Goal: Communication & Community: Answer question/provide support

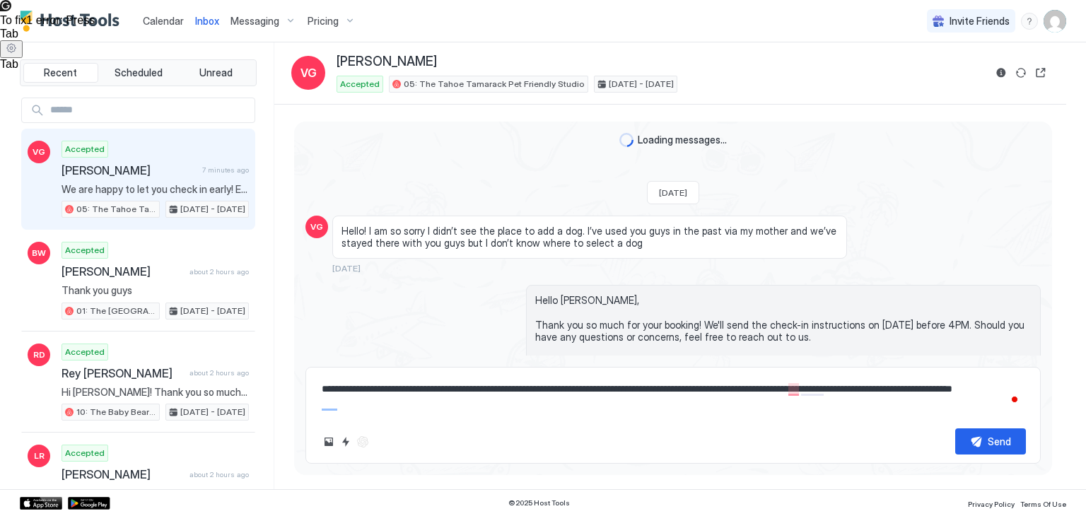
type textarea "*"
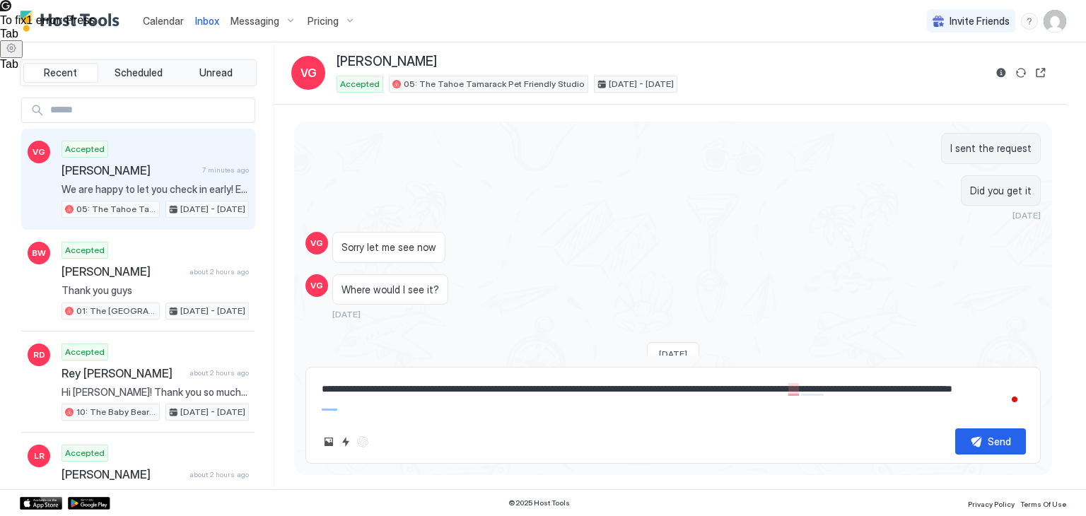
scroll to position [1071, 0]
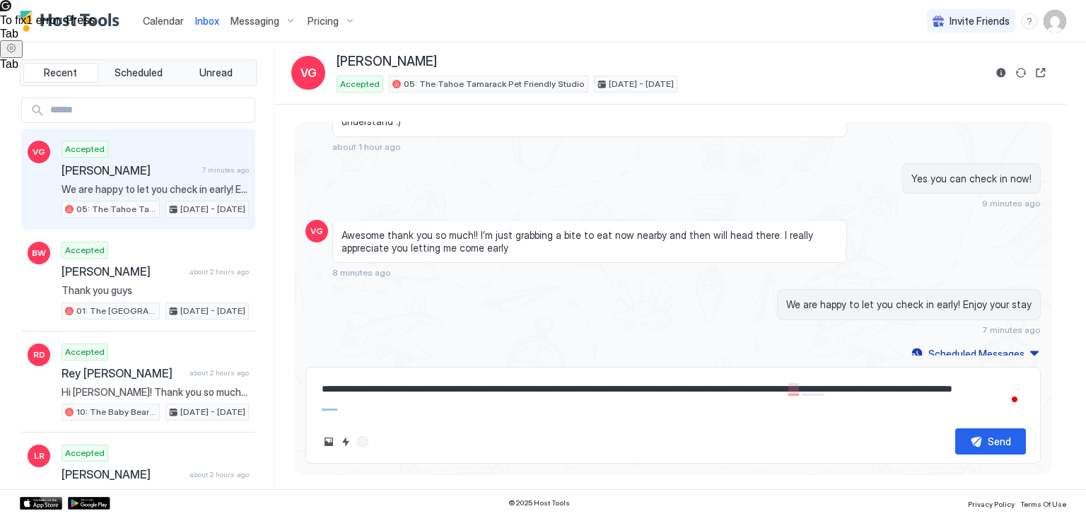
drag, startPoint x: 388, startPoint y: 402, endPoint x: 296, endPoint y: 351, distance: 104.1
click at [296, 351] on div "[DATE] VG Hello! I am so sorry I didn’t see the place to add a dog. I’ve used y…" at bounding box center [673, 293] width 758 height 343
type textarea "*"
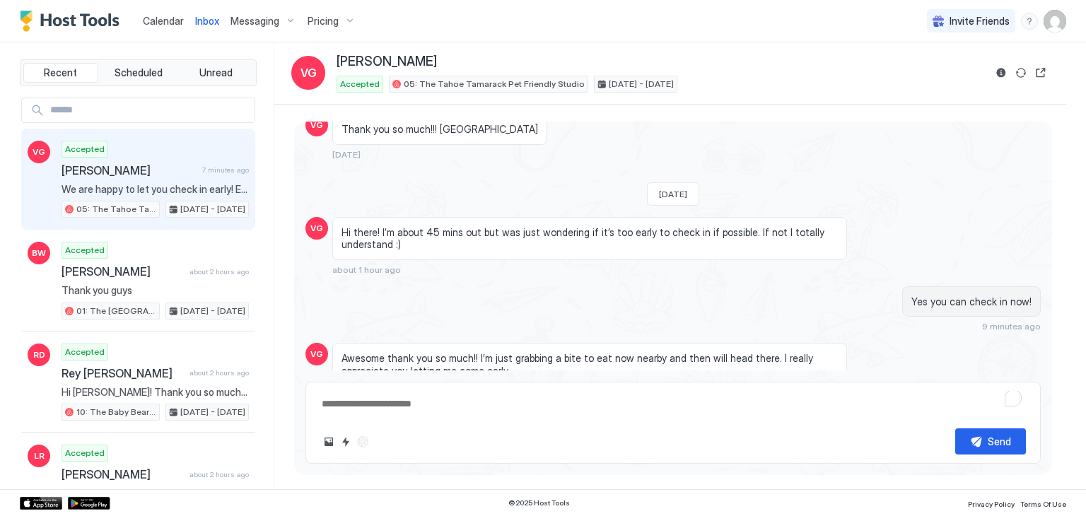
scroll to position [1057, 0]
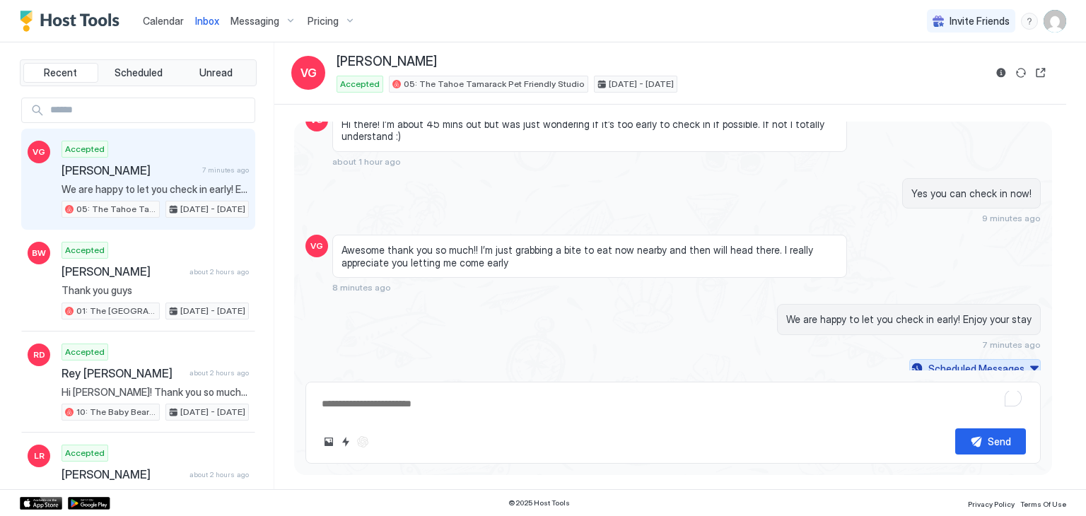
click at [936, 361] on div "Scheduled Messages" at bounding box center [977, 368] width 96 height 15
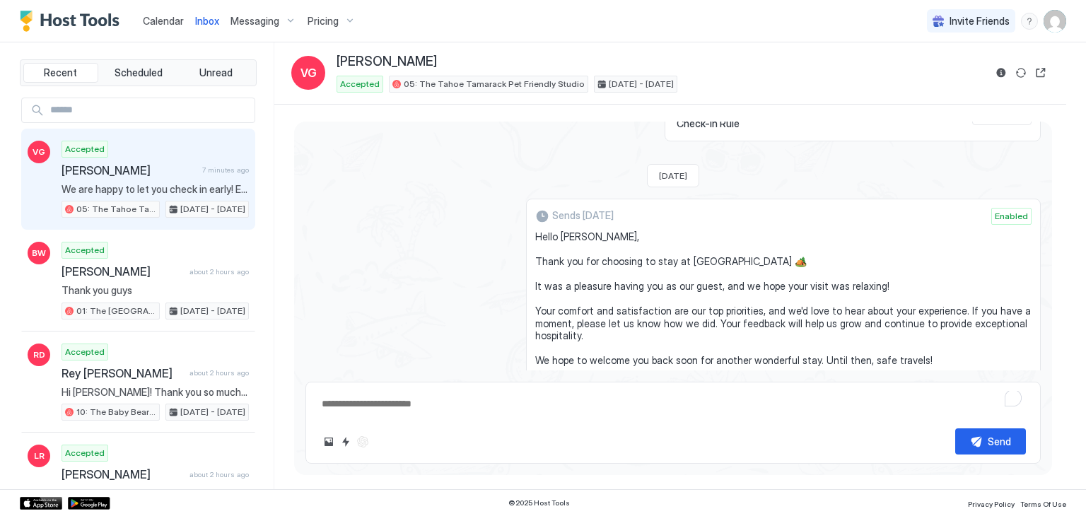
scroll to position [1680, 0]
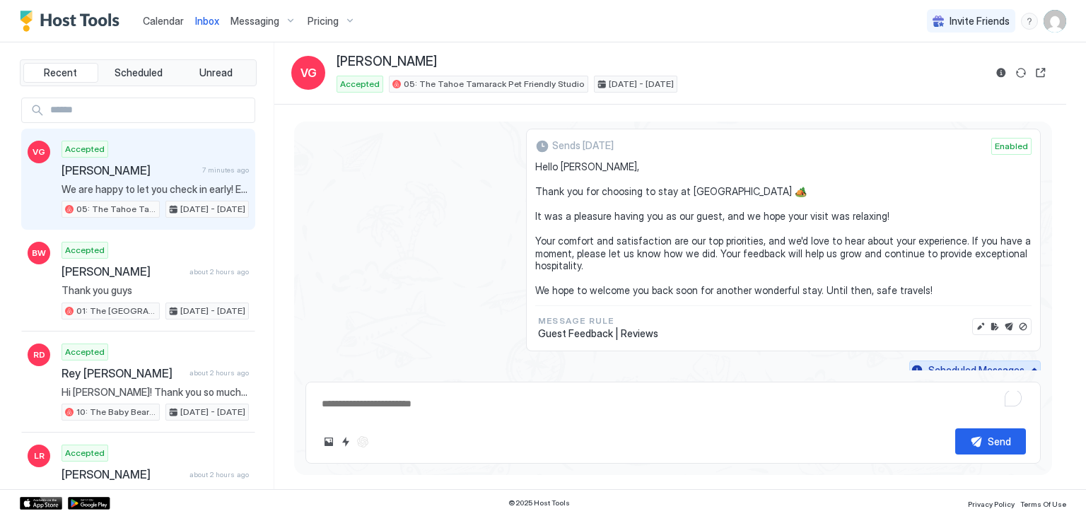
click at [1021, 363] on button "Scheduled Messages" at bounding box center [975, 370] width 132 height 19
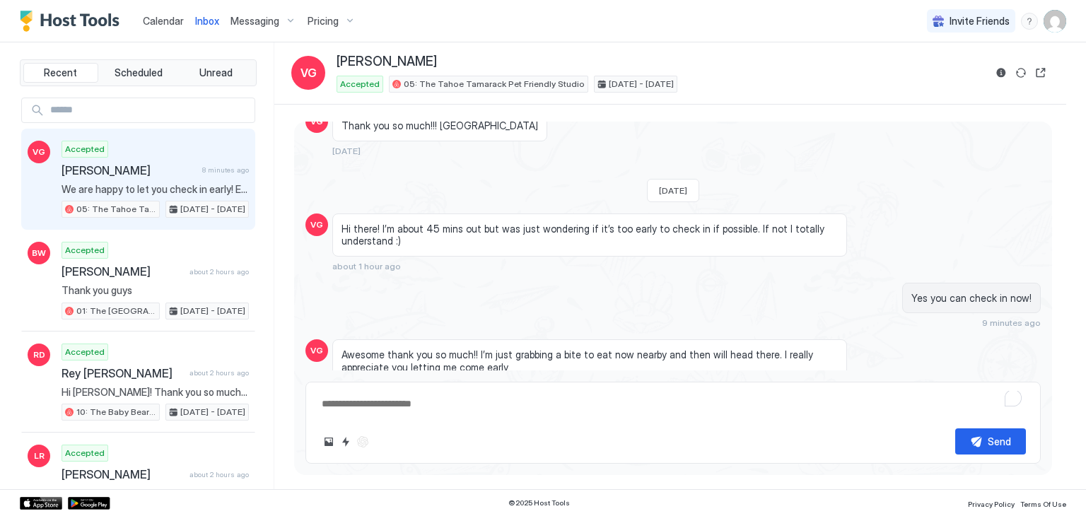
scroll to position [1057, 0]
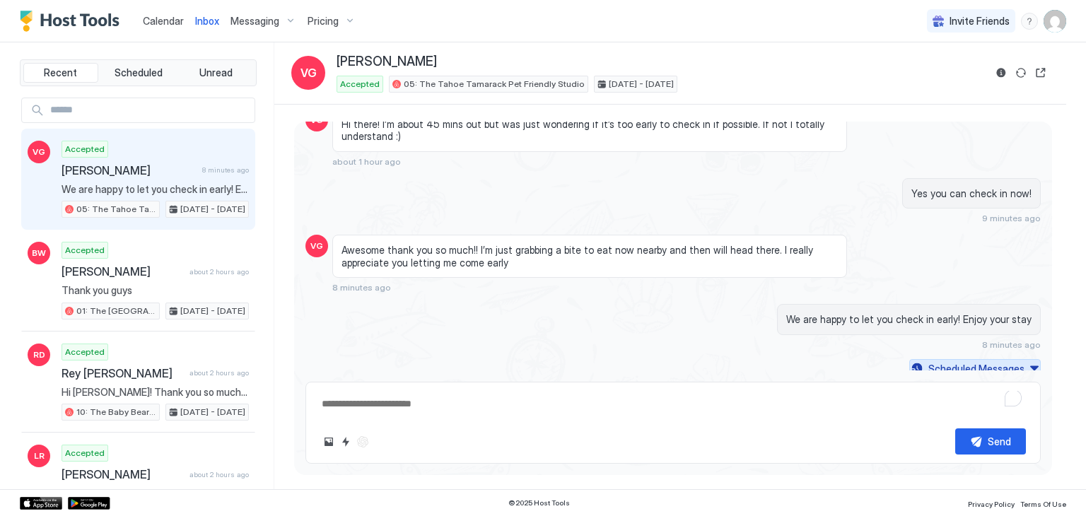
click at [965, 361] on div "Scheduled Messages" at bounding box center [977, 368] width 96 height 15
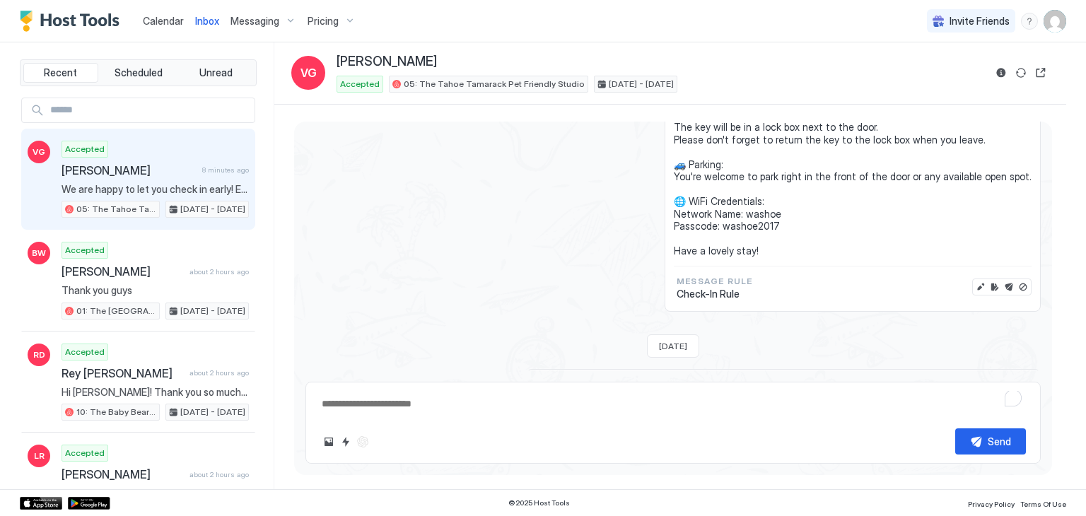
scroll to position [1471, 0]
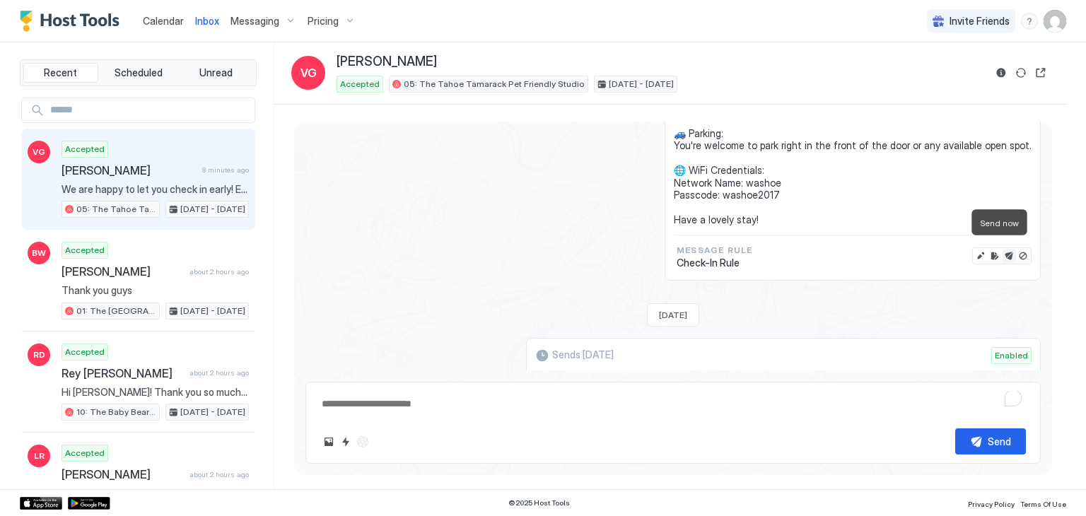
click at [1002, 249] on button "Send now" at bounding box center [1009, 256] width 14 height 14
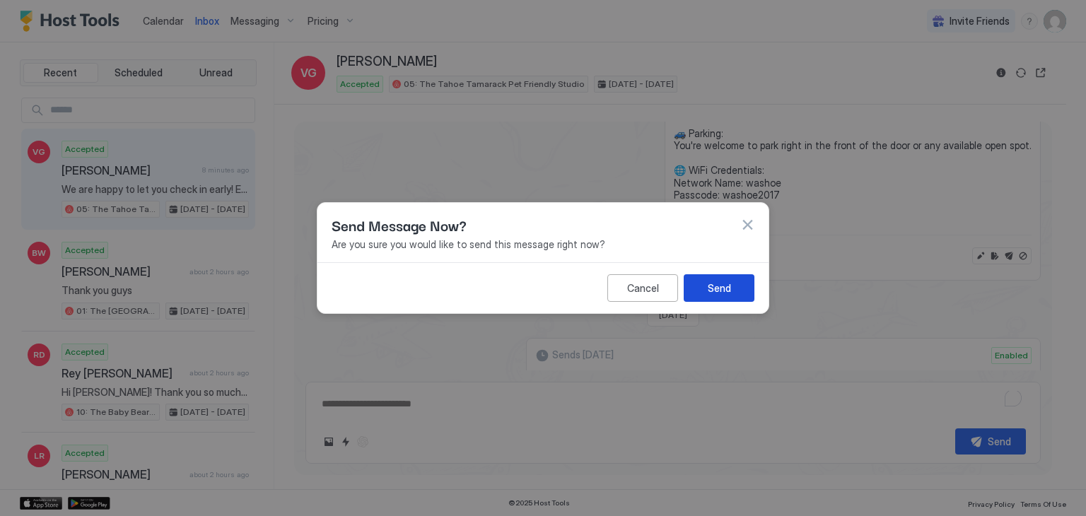
click at [716, 279] on button "Send" at bounding box center [719, 288] width 71 height 28
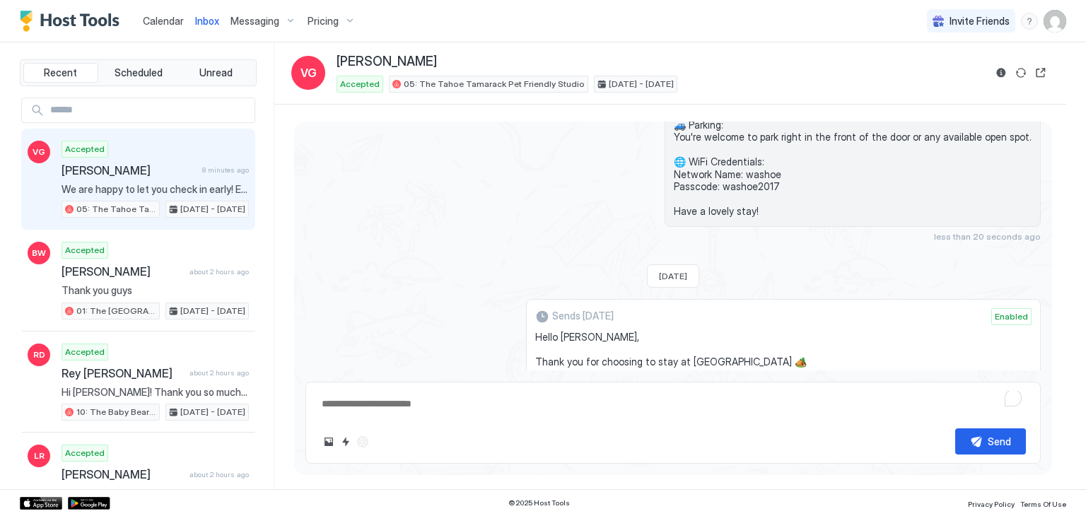
scroll to position [1627, 0]
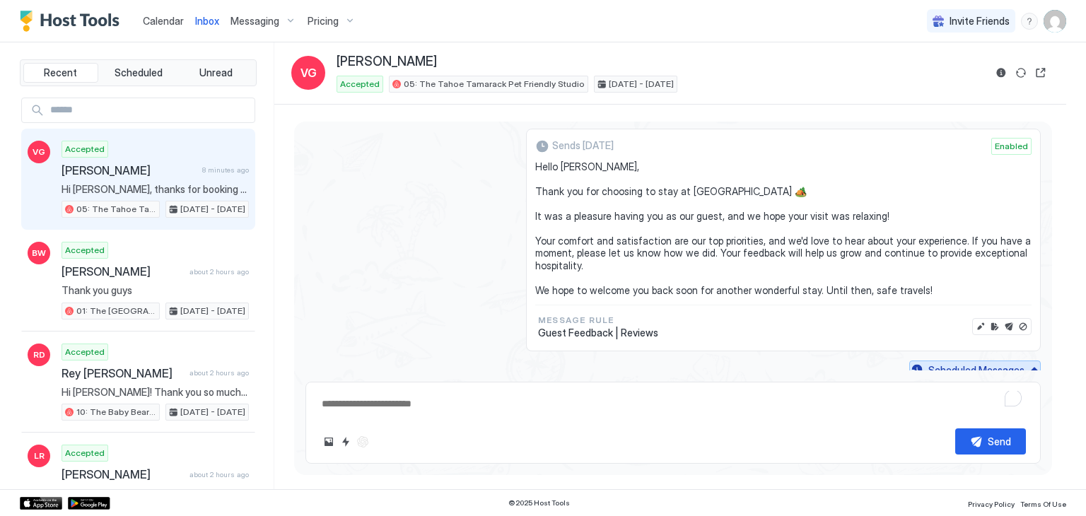
click at [934, 367] on div "Scheduled Messages" at bounding box center [977, 370] width 96 height 15
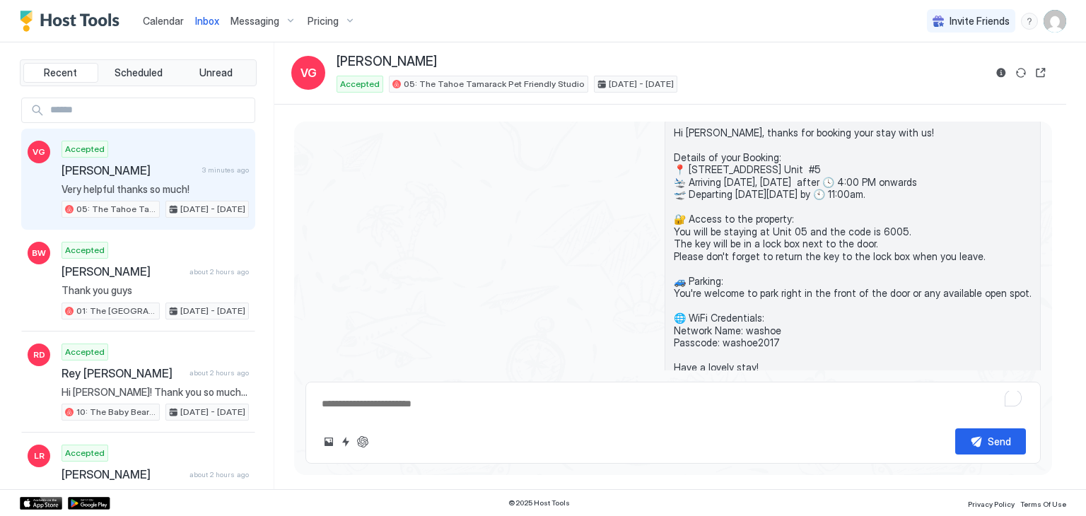
scroll to position [1453, 0]
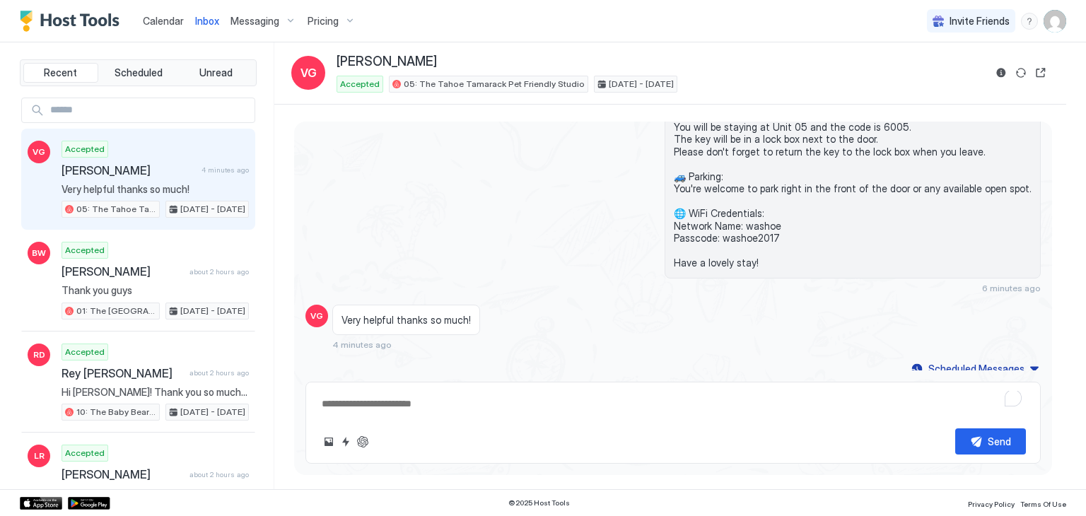
click at [484, 416] on textarea "To enrich screen reader interactions, please activate Accessibility in Grammarl…" at bounding box center [673, 404] width 706 height 26
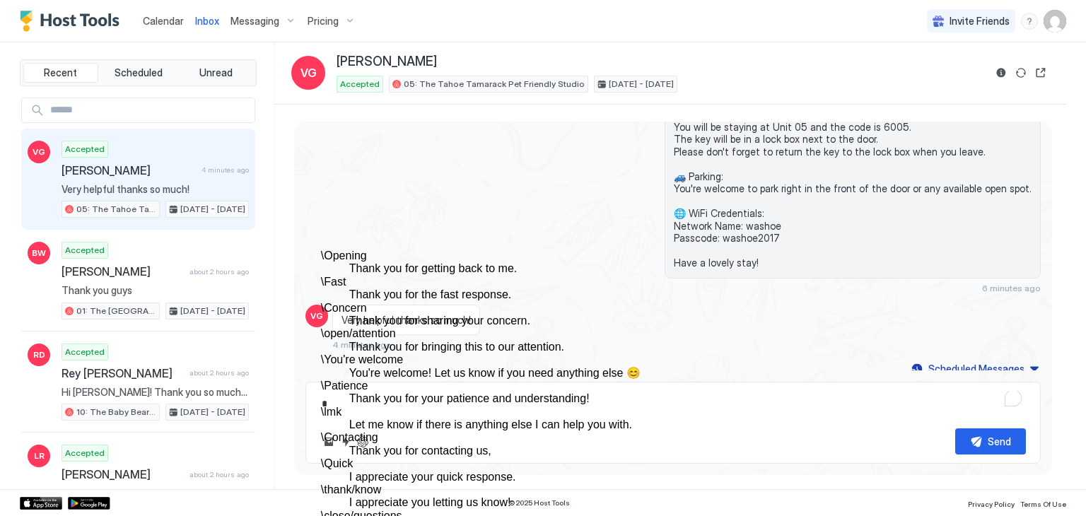
scroll to position [83, 0]
click at [494, 354] on dt "\ You're welcome" at bounding box center [572, 360] width 502 height 13
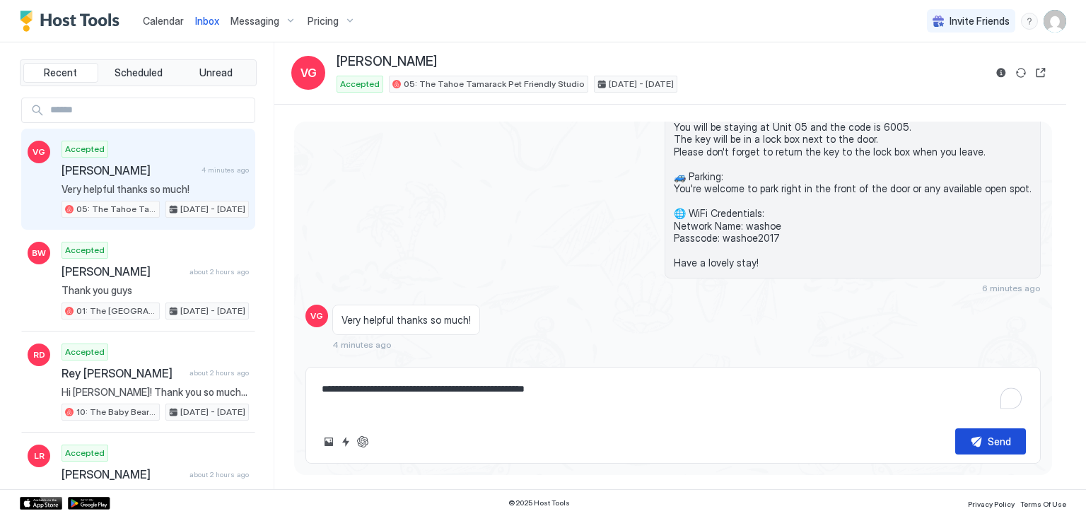
type textarea "**********"
click at [989, 436] on div "Send" at bounding box center [999, 441] width 23 height 15
